Goal: Complete application form

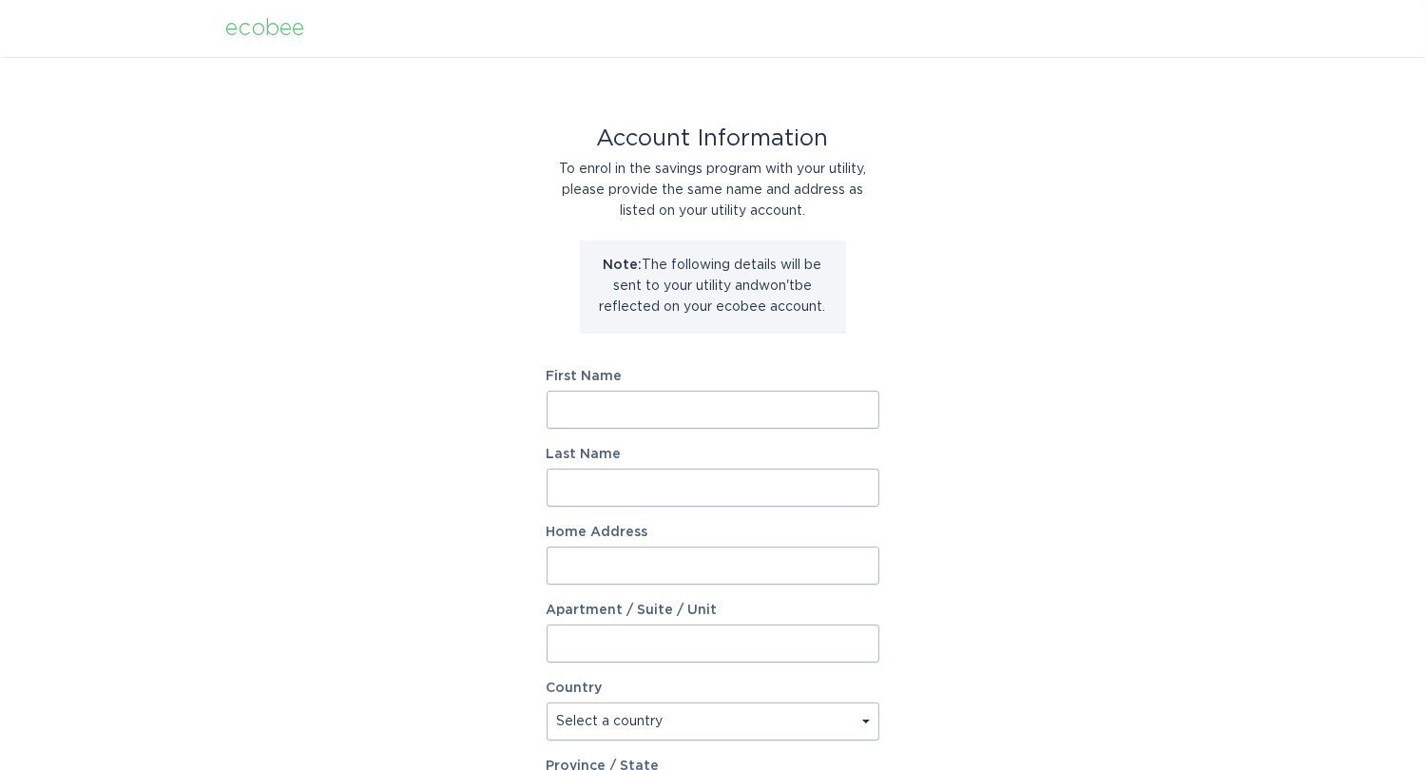
click at [825, 396] on input "First Name" at bounding box center [712, 410] width 333 height 38
type input "[PERSON_NAME]"
click at [599, 493] on input "Last Name" at bounding box center [712, 488] width 333 height 38
type input "[PERSON_NAME]"
click at [591, 575] on input "Home Address" at bounding box center [712, 565] width 333 height 38
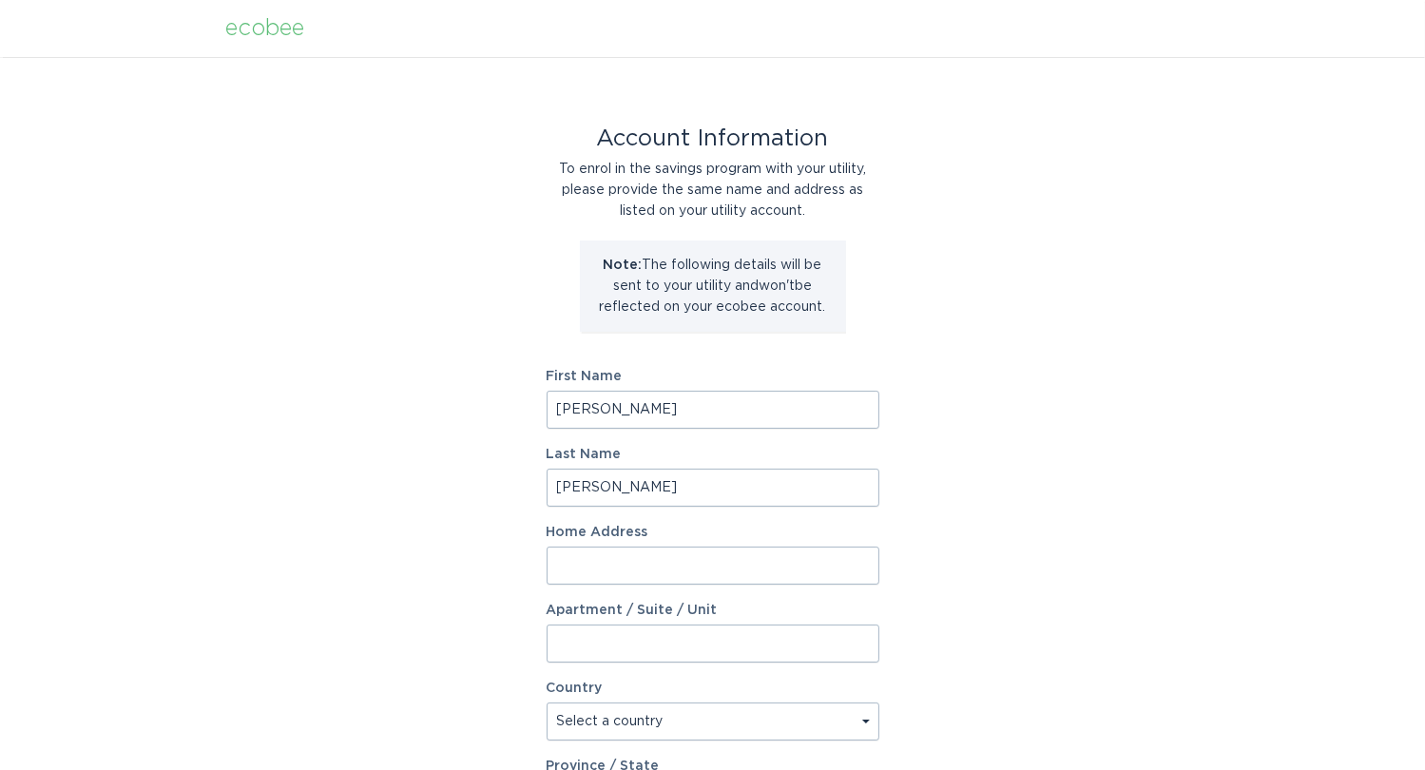
type input "[STREET_ADDRESS][PERSON_NAME]"
select select "US"
type input "snow camp"
type input "27349"
select select "NC"
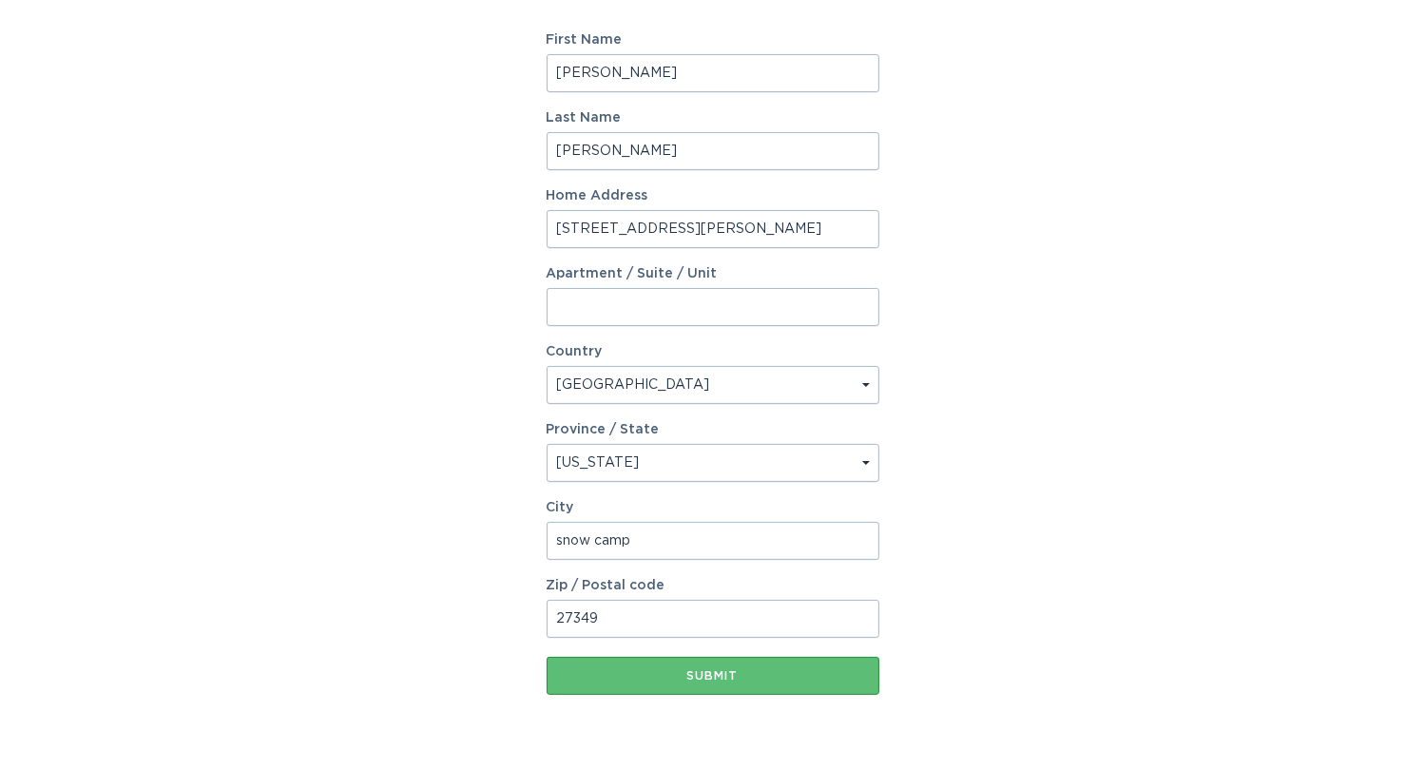
scroll to position [354, 0]
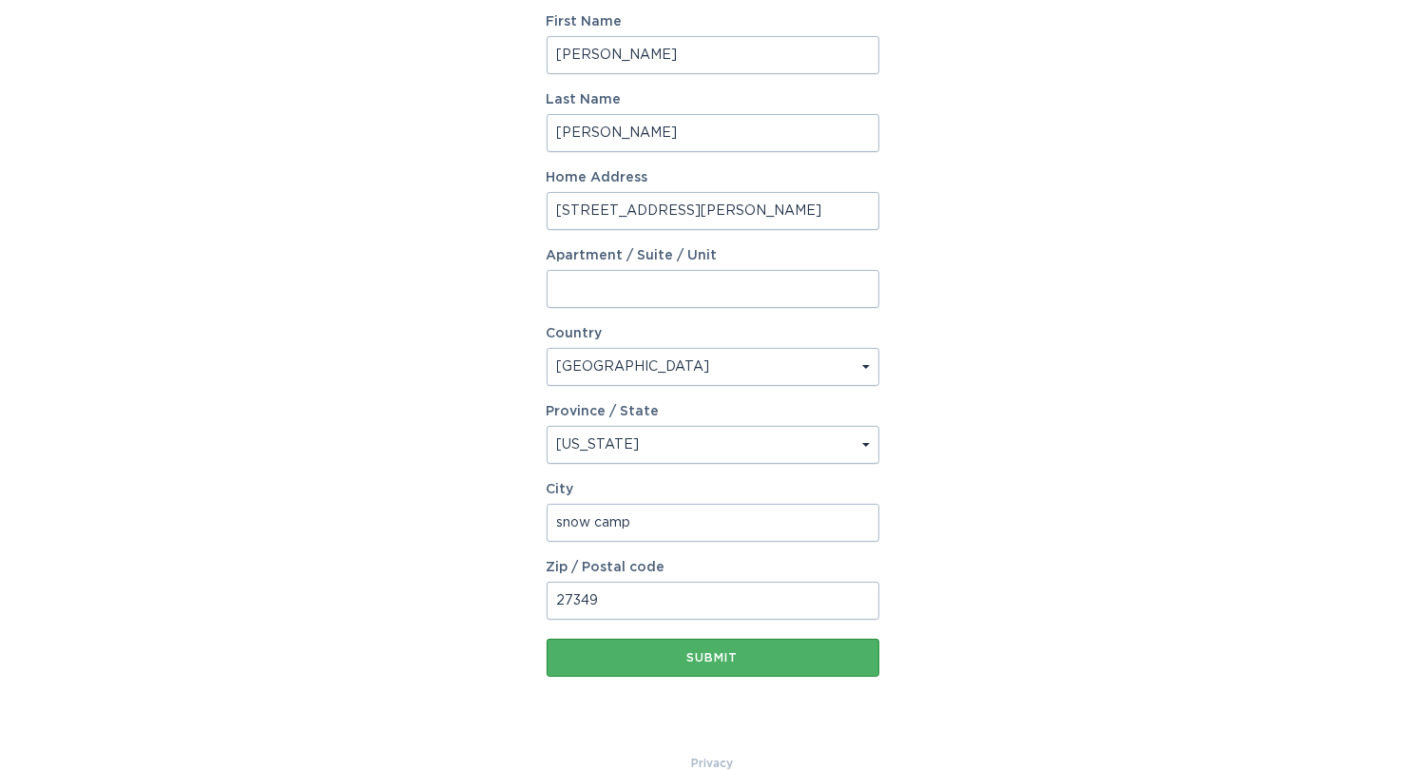
click at [776, 656] on div "Submit" at bounding box center [713, 657] width 314 height 11
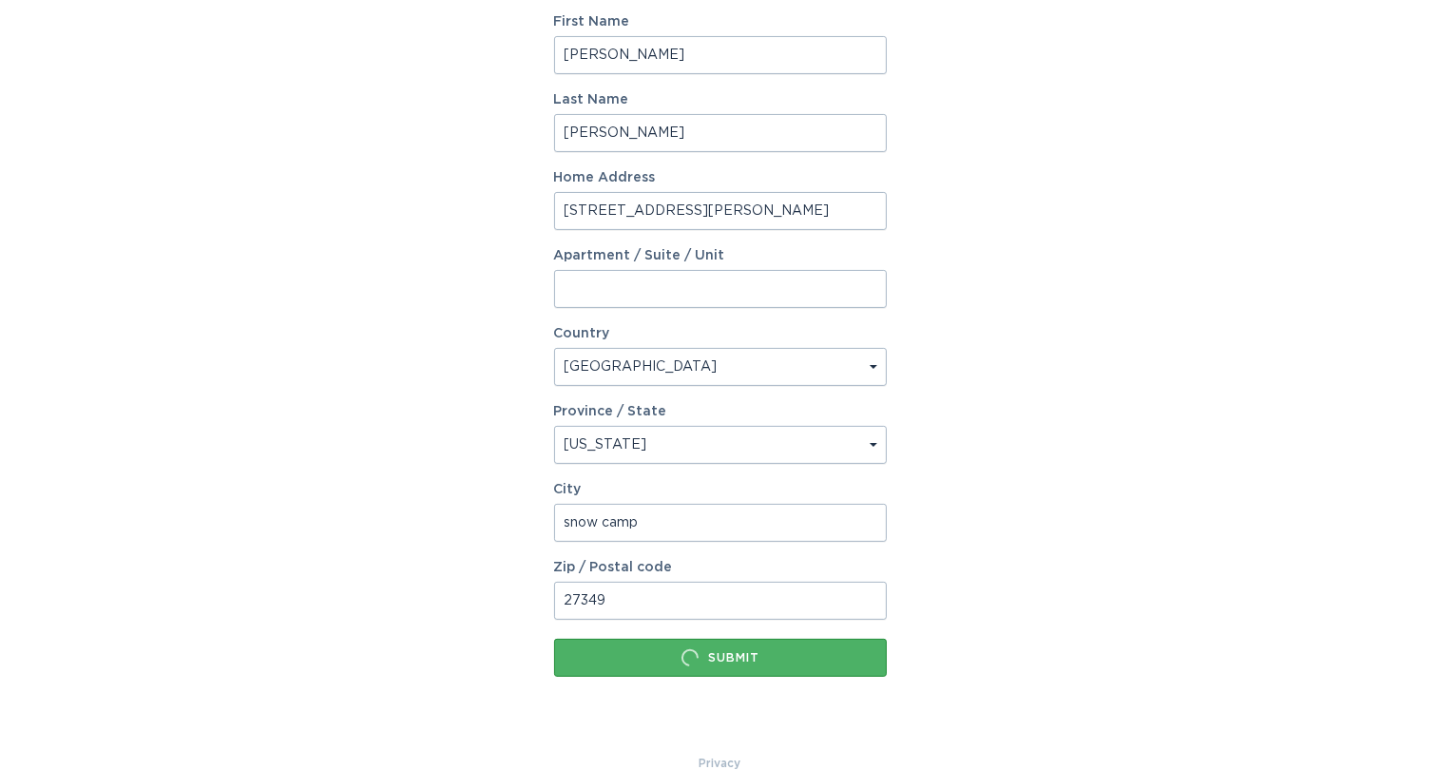
scroll to position [0, 0]
